Goal: Find specific page/section: Find specific page/section

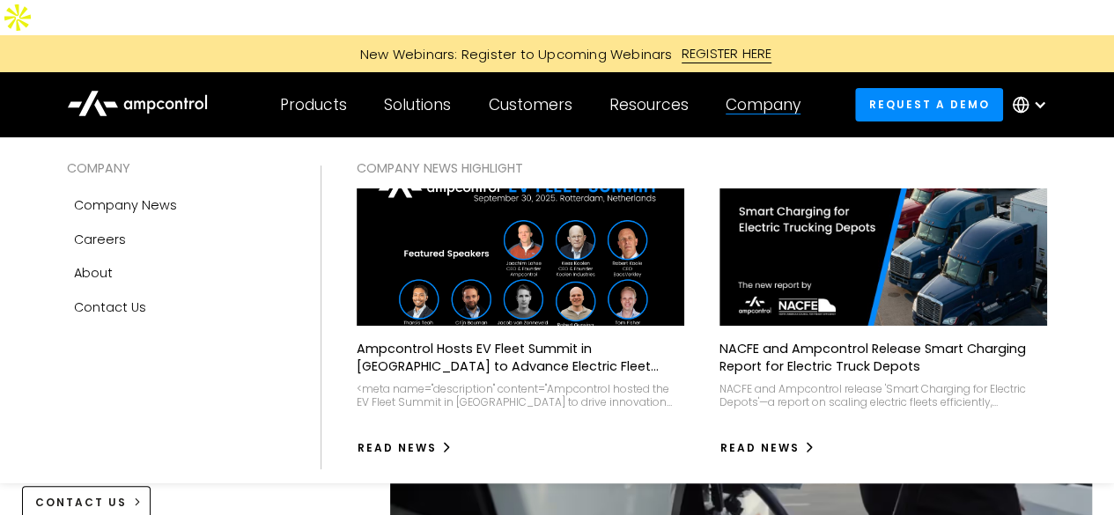
click at [775, 95] on div "Company" at bounding box center [763, 104] width 75 height 19
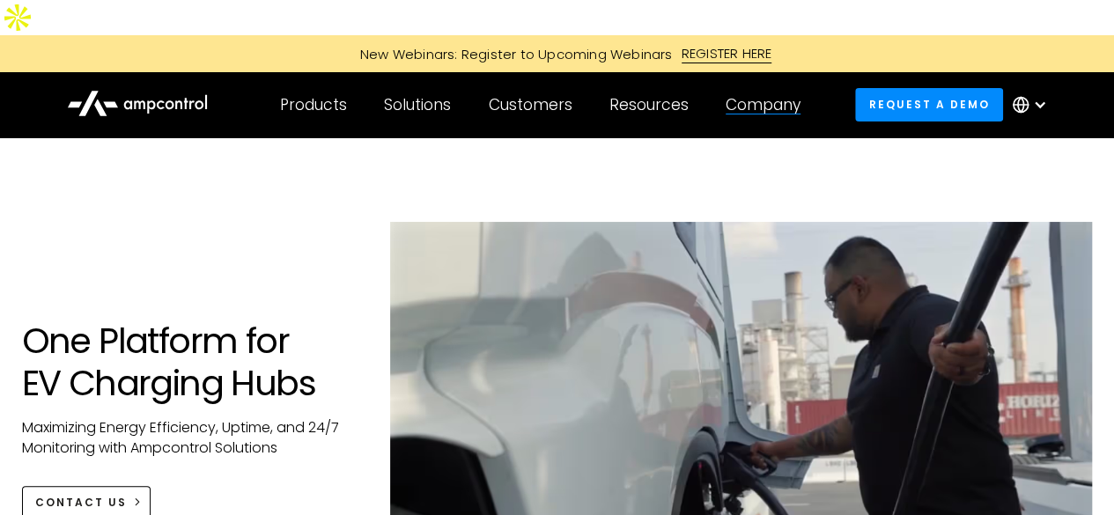
click at [775, 95] on div "Company" at bounding box center [763, 104] width 75 height 19
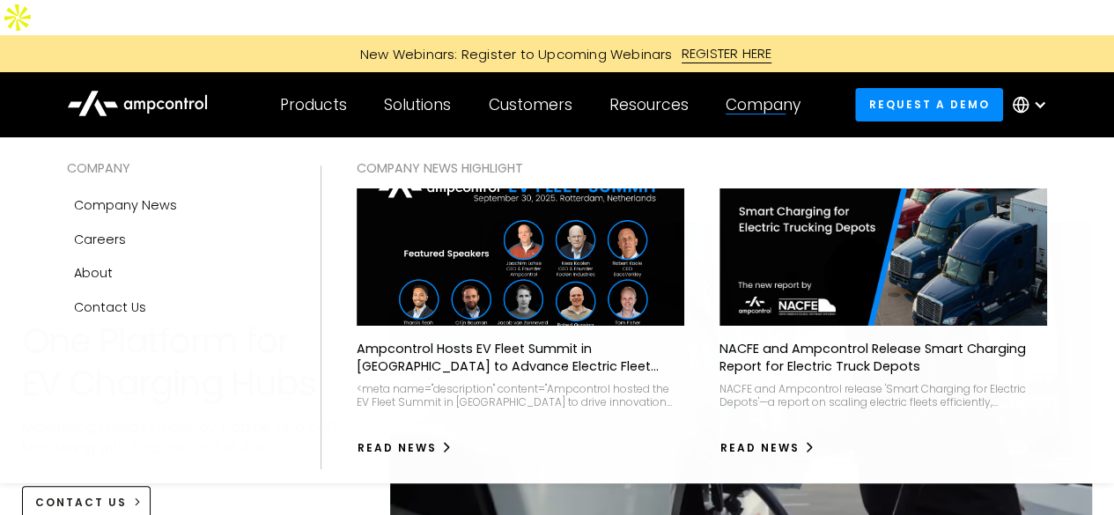
click at [758, 95] on div "Company" at bounding box center [763, 104] width 75 height 19
drag, startPoint x: 758, startPoint y: 77, endPoint x: 93, endPoint y: 235, distance: 682.9
click at [93, 263] on div "About" at bounding box center [93, 272] width 39 height 19
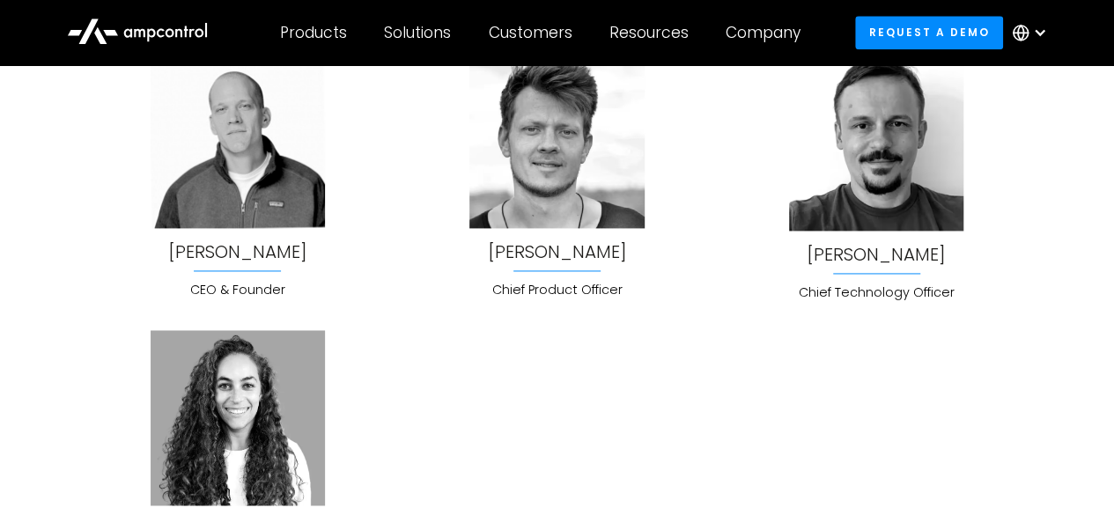
scroll to position [4405, 0]
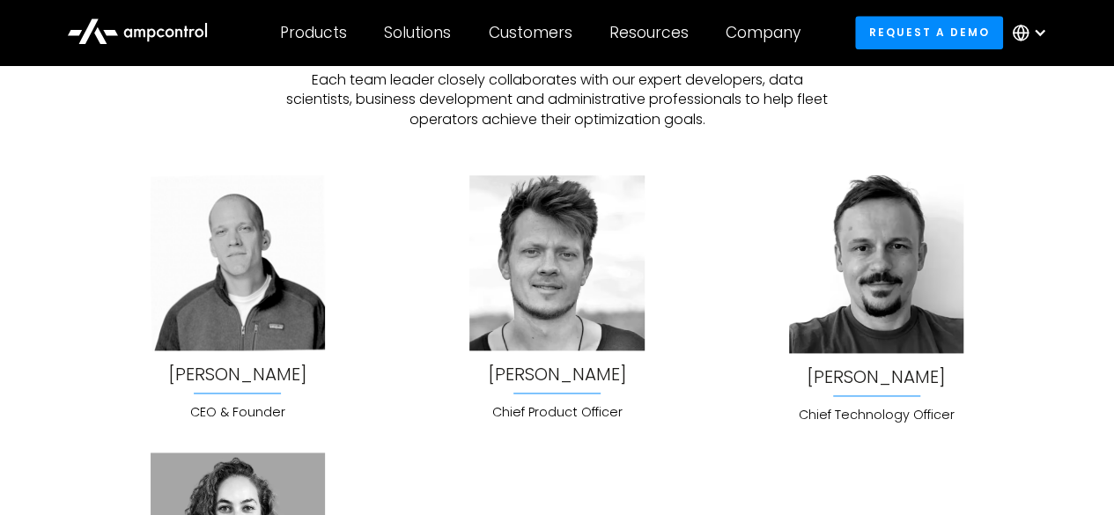
click at [270, 365] on div "Joachim Lohse" at bounding box center [237, 374] width 139 height 19
click at [559, 365] on div "Jonas Schlund" at bounding box center [556, 374] width 139 height 19
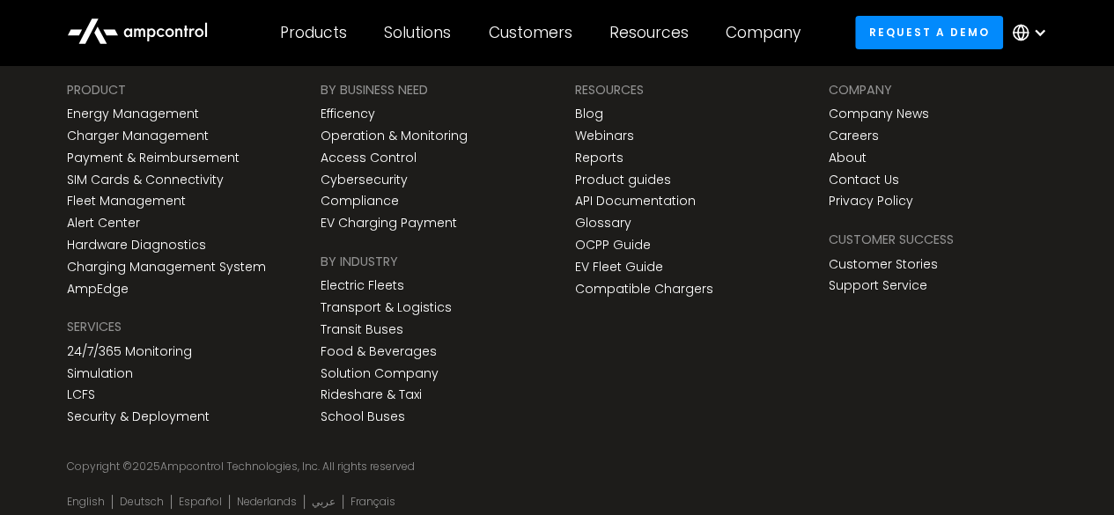
scroll to position [6590, 0]
